Goal: Answer question/provide support: Answer question/provide support

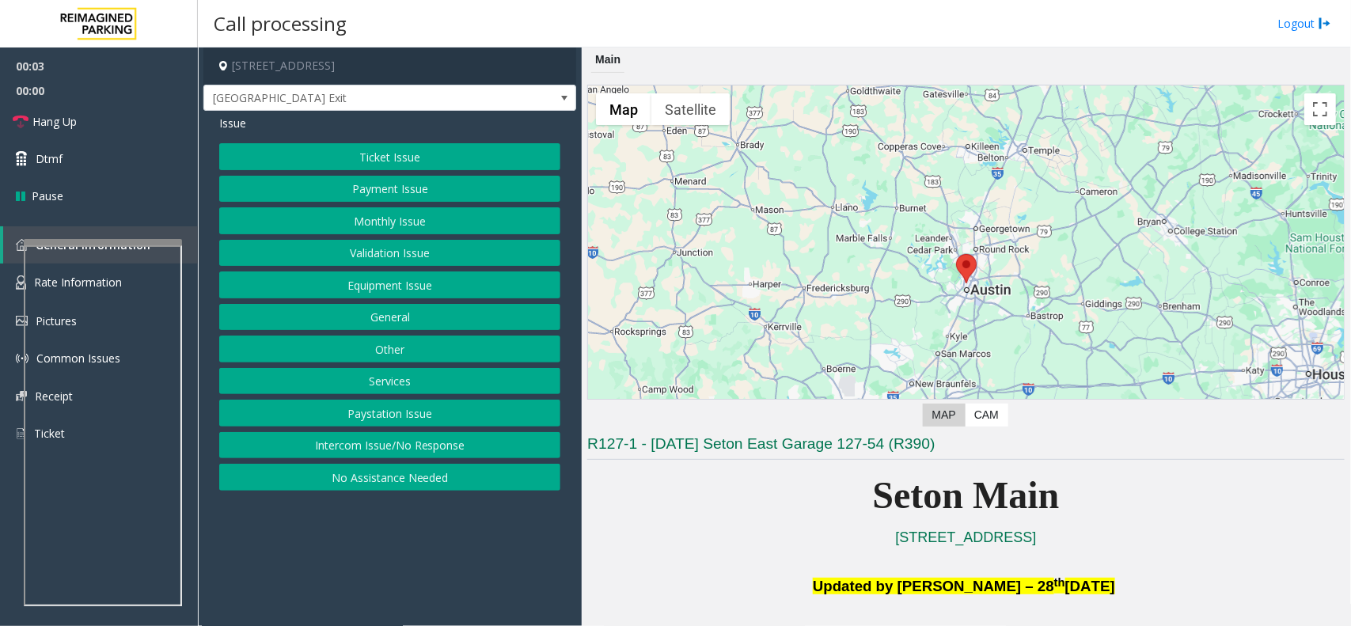
click at [404, 283] on button "Equipment Issue" at bounding box center [389, 284] width 341 height 27
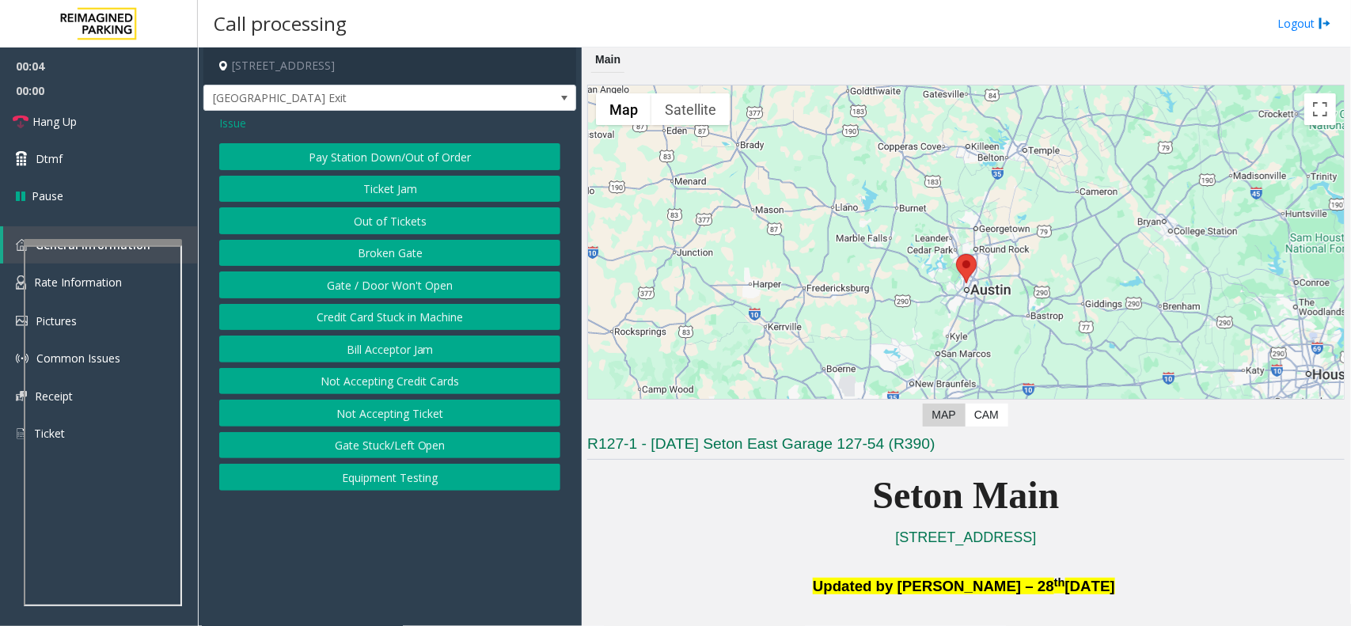
click at [420, 295] on button "Gate / Door Won't Open" at bounding box center [389, 284] width 341 height 27
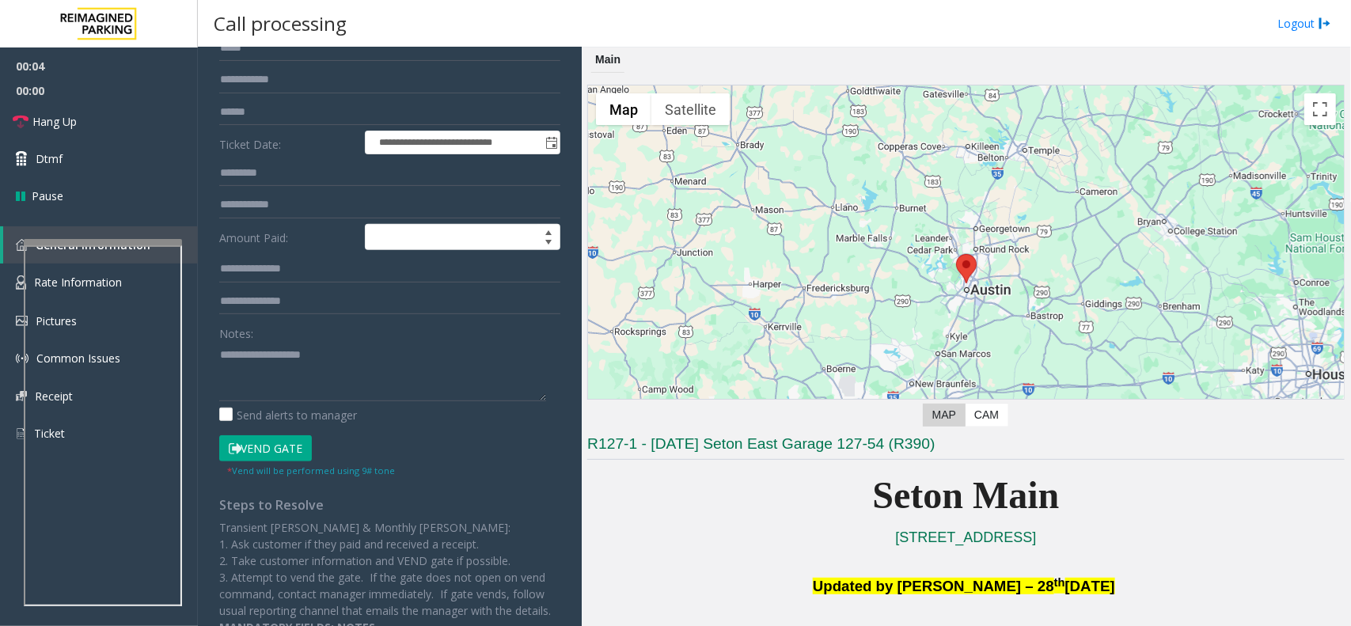
scroll to position [238, 0]
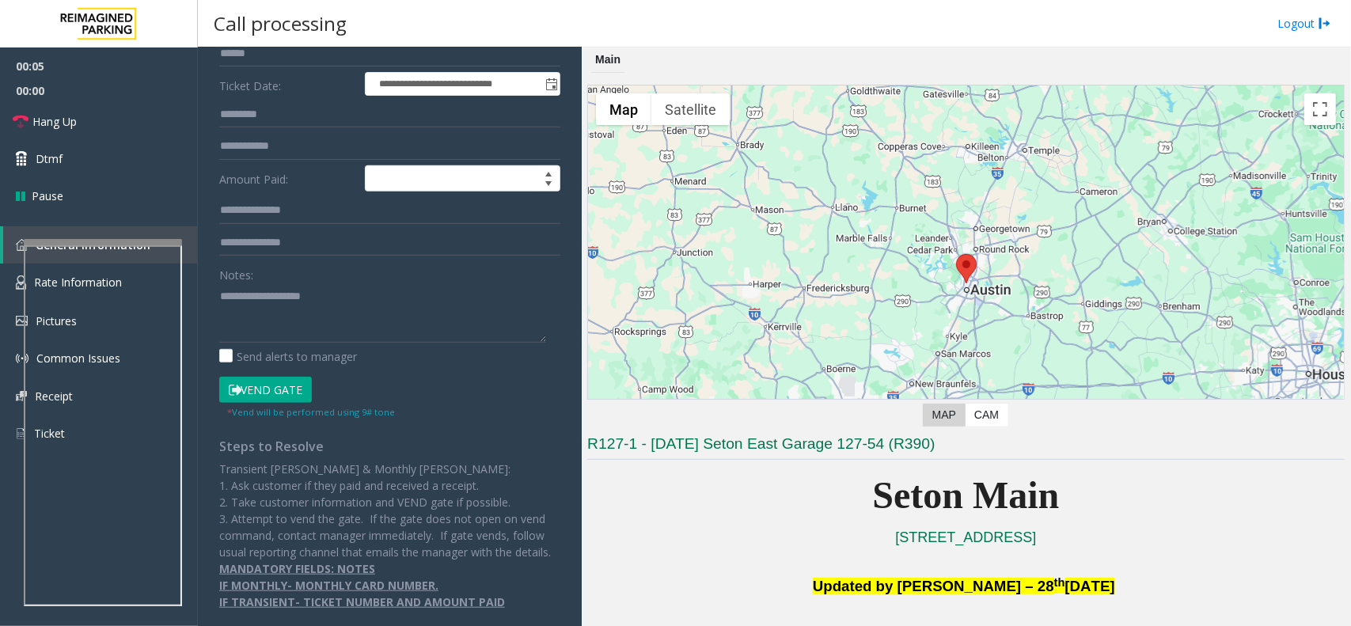
click at [294, 377] on button "Vend Gate" at bounding box center [265, 390] width 93 height 27
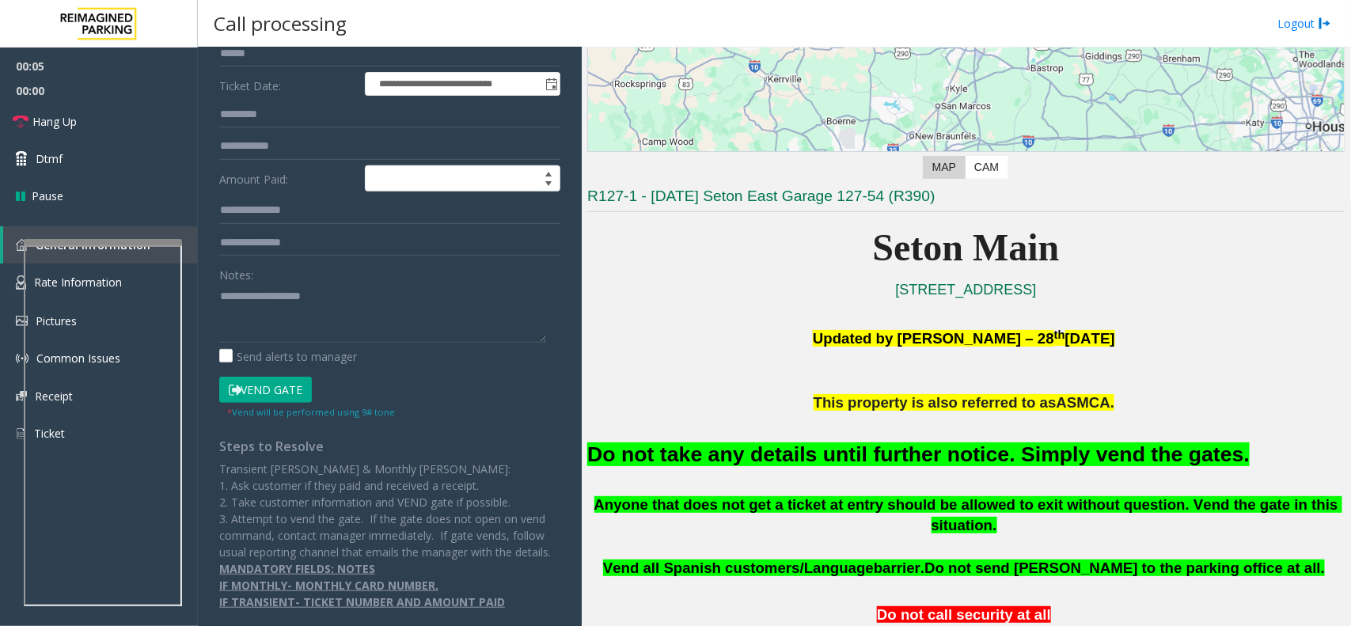
scroll to position [396, 0]
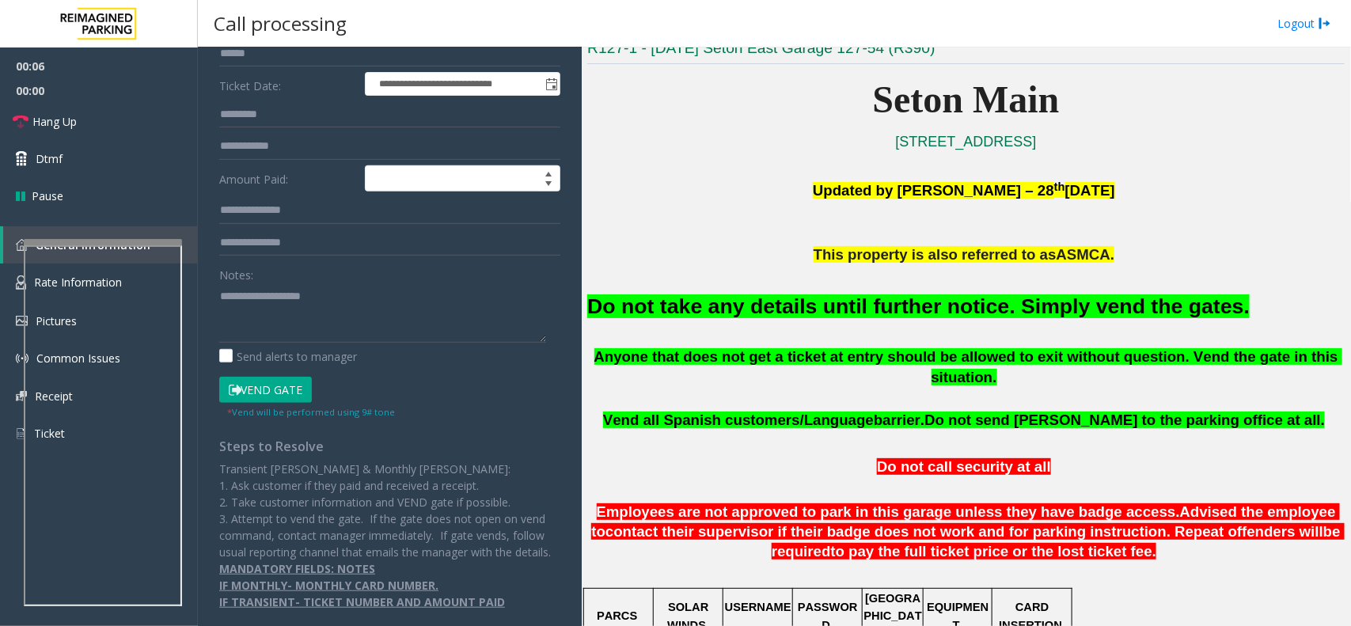
click at [908, 281] on p at bounding box center [965, 273] width 757 height 17
click at [907, 306] on font "Do not take any details until further notice. Simply vend the gates." at bounding box center [918, 306] width 662 height 24
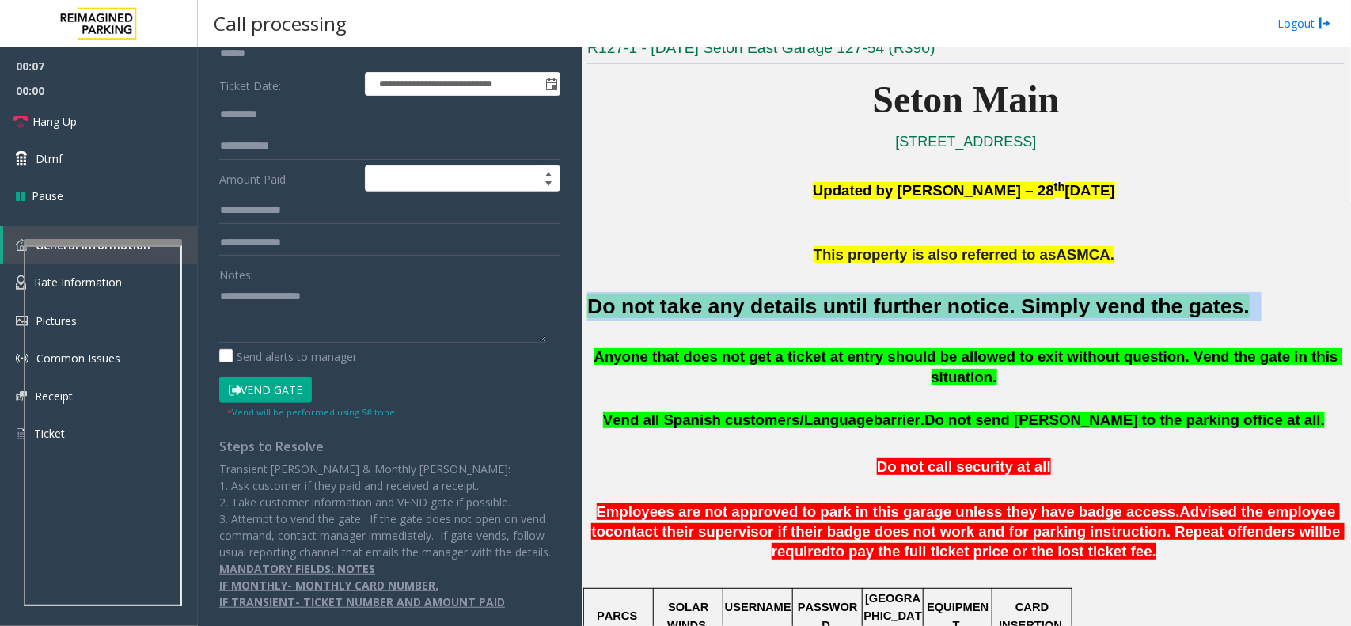
click at [907, 306] on font "Do not take any details until further notice. Simply vend the gates." at bounding box center [918, 306] width 662 height 24
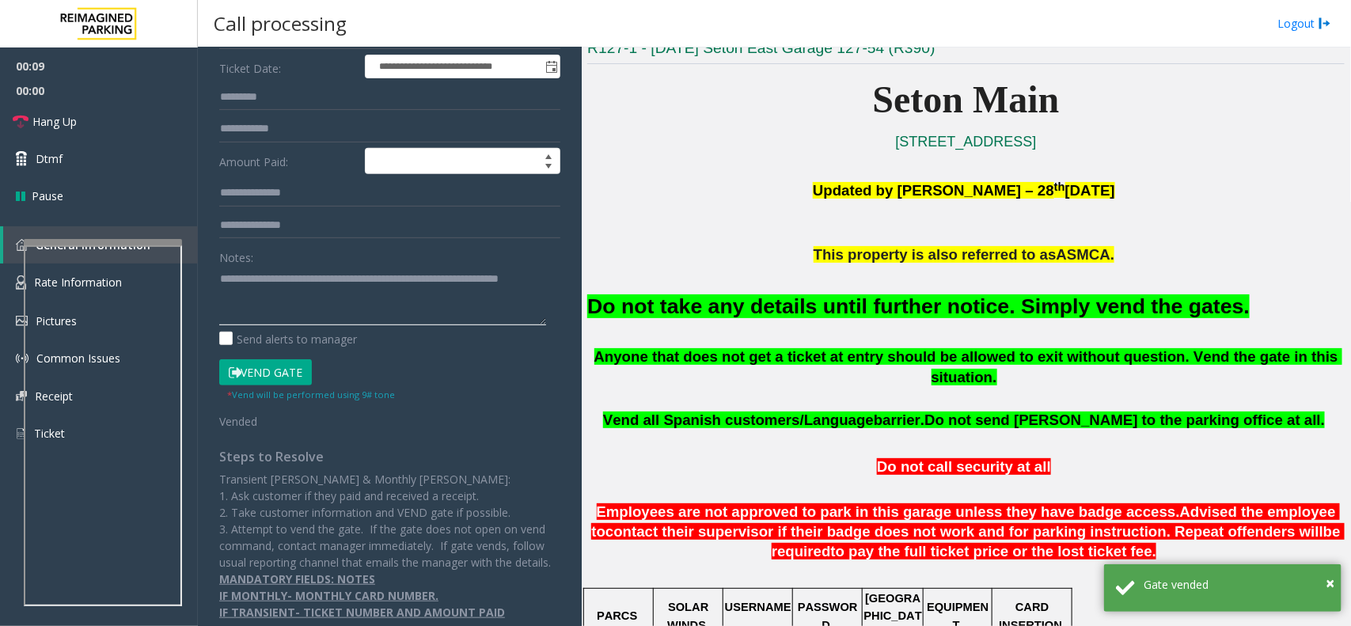
scroll to position [0, 0]
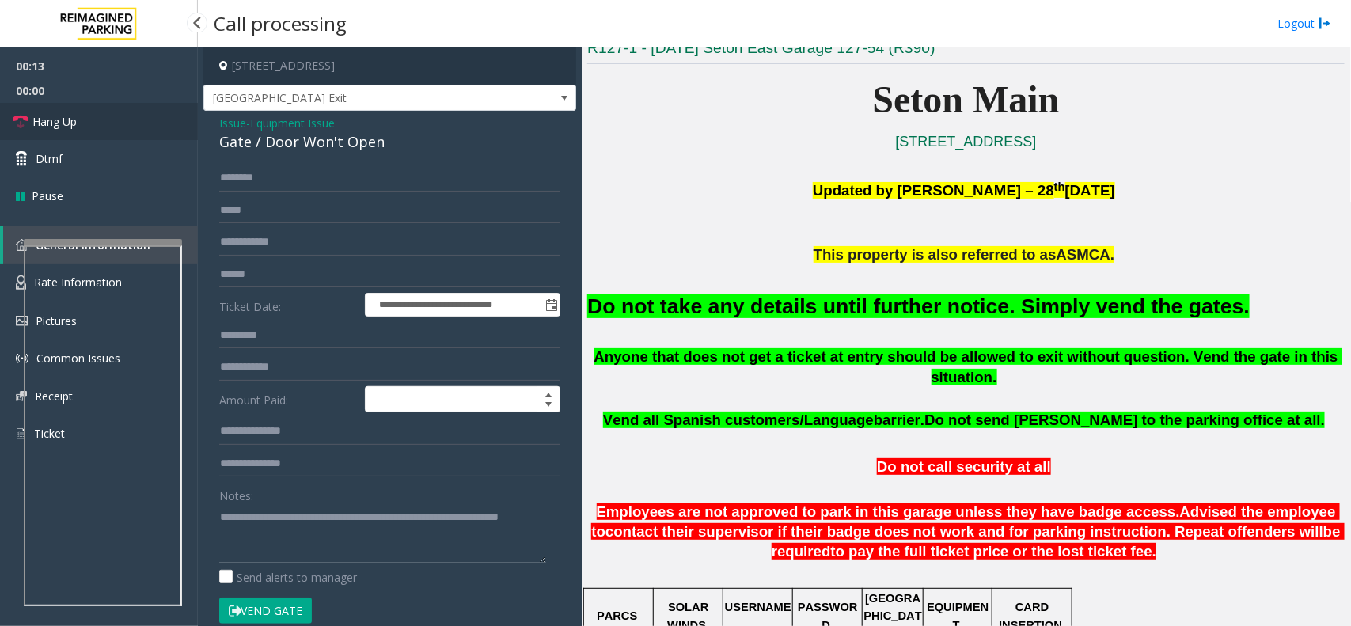
type textarea "**********"
click at [159, 116] on link "Hang Up" at bounding box center [99, 121] width 198 height 37
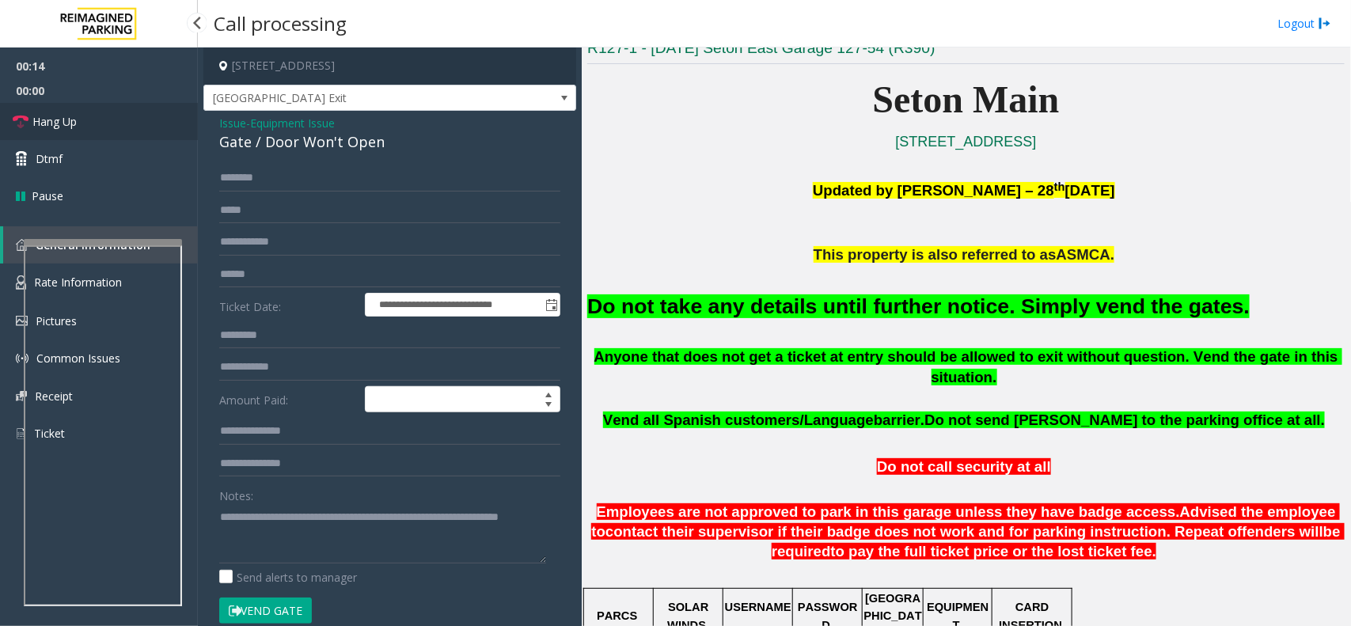
click at [159, 116] on link "Hang Up" at bounding box center [99, 121] width 198 height 37
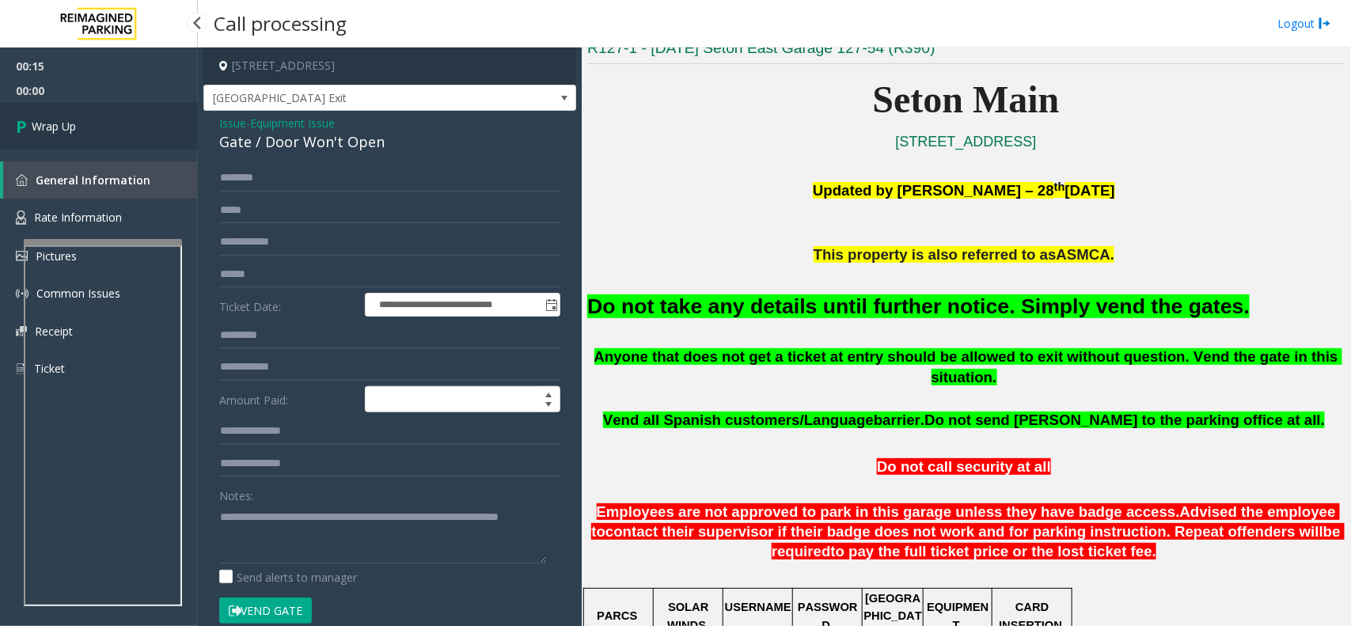
click at [159, 116] on link "Wrap Up" at bounding box center [99, 126] width 198 height 47
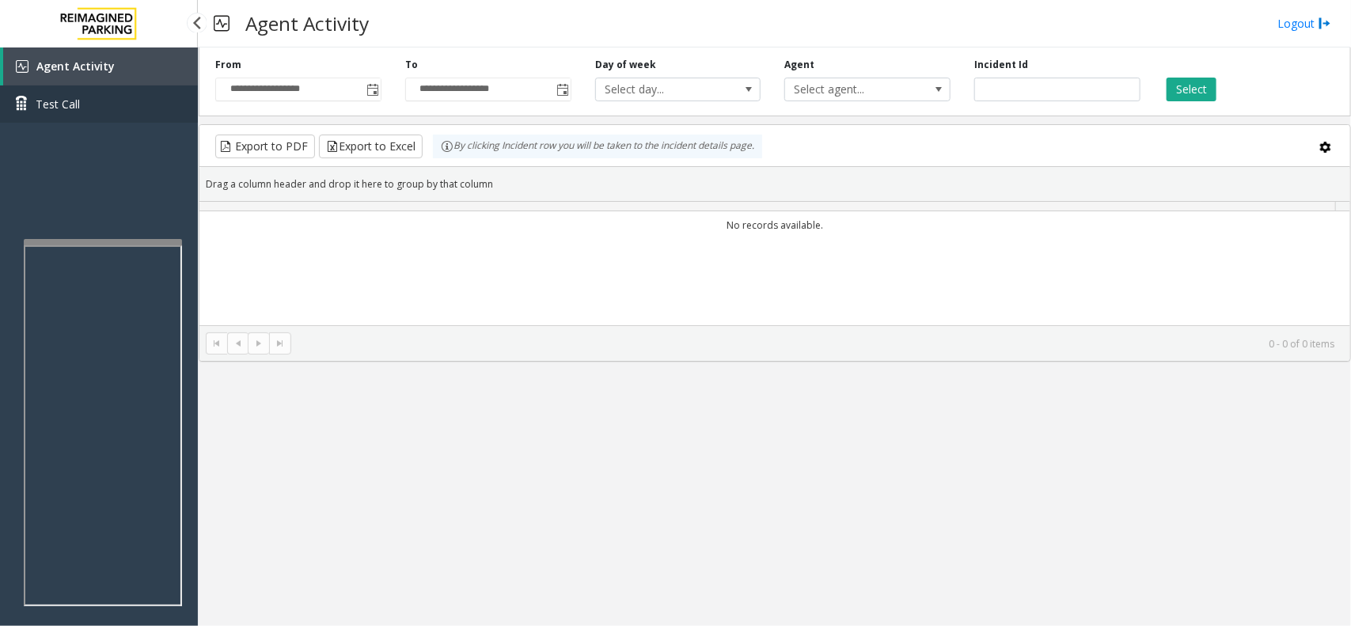
click at [159, 116] on link "Test Call" at bounding box center [99, 103] width 198 height 37
